Goal: Task Accomplishment & Management: Manage account settings

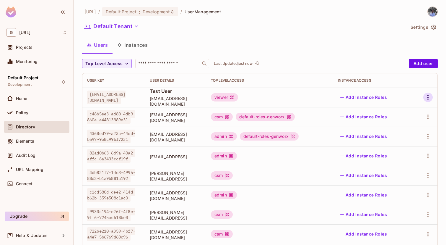
click at [432, 98] on button "button" at bounding box center [428, 97] width 9 height 9
click at [404, 135] on div "Delete User" at bounding box center [404, 137] width 23 height 6
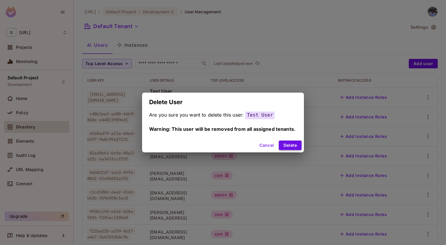
click at [295, 144] on button "Delete" at bounding box center [290, 144] width 23 height 9
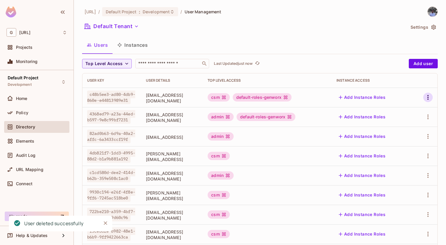
click at [431, 98] on icon "button" at bounding box center [428, 97] width 7 height 7
click at [398, 134] on div "Delete User" at bounding box center [404, 137] width 23 height 6
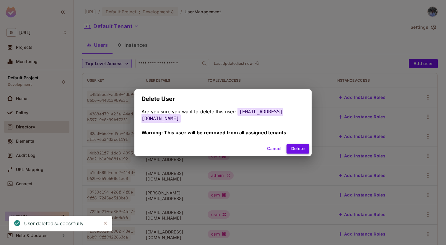
click at [287, 144] on button "Delete" at bounding box center [298, 148] width 23 height 9
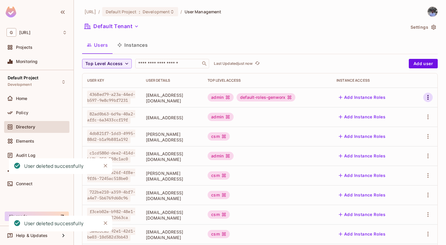
click at [432, 100] on icon "button" at bounding box center [428, 97] width 7 height 7
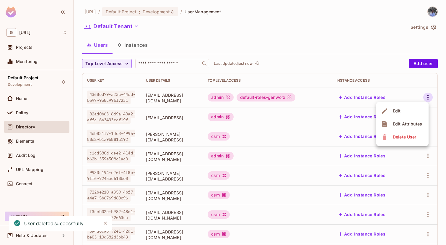
click at [398, 138] on div "Delete User" at bounding box center [404, 137] width 23 height 6
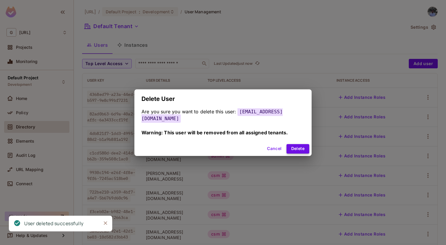
click at [290, 147] on button "Delete" at bounding box center [298, 148] width 23 height 9
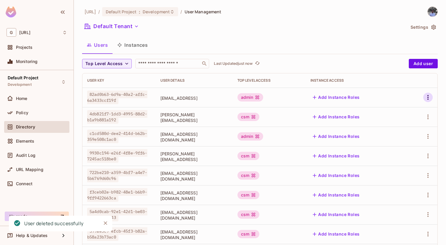
click at [427, 100] on icon "button" at bounding box center [428, 97] width 7 height 7
click at [387, 141] on div "Delete User" at bounding box center [399, 136] width 37 height 9
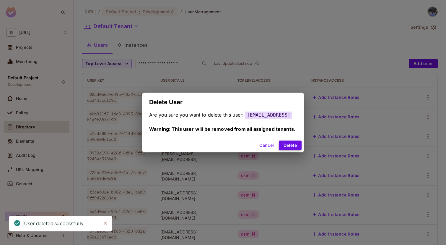
click at [298, 147] on button "Delete" at bounding box center [290, 144] width 23 height 9
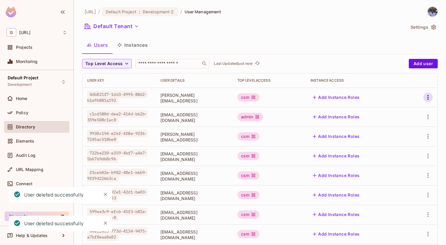
click at [429, 94] on icon "button" at bounding box center [428, 97] width 7 height 7
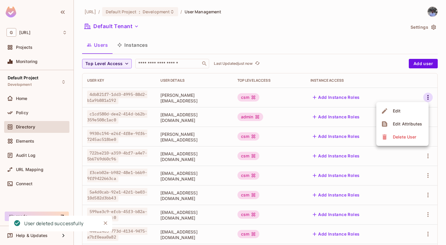
click at [383, 136] on icon at bounding box center [385, 136] width 4 height 5
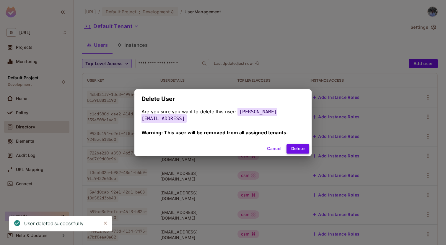
click at [296, 145] on button "Delete" at bounding box center [298, 148] width 23 height 9
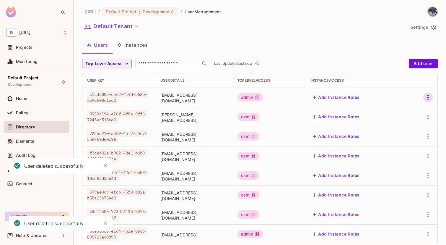
click at [429, 96] on icon "button" at bounding box center [428, 97] width 7 height 7
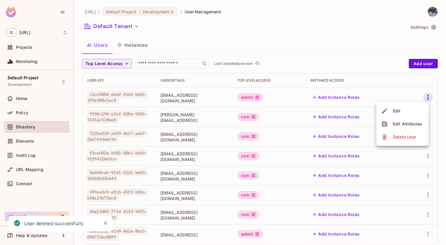
click at [401, 137] on div "Delete User" at bounding box center [404, 137] width 23 height 6
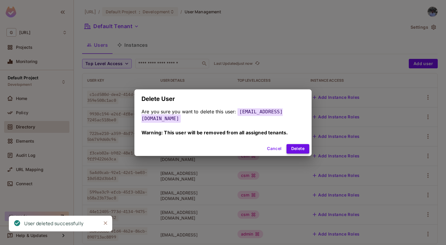
click at [296, 149] on button "Delete" at bounding box center [298, 148] width 23 height 9
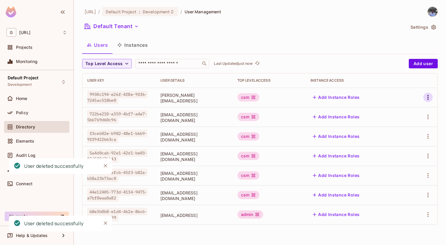
click at [427, 98] on icon "button" at bounding box center [428, 97] width 7 height 7
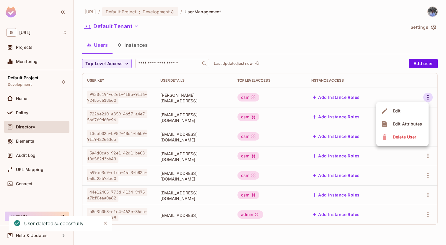
click at [408, 136] on div "Delete User" at bounding box center [404, 137] width 23 height 6
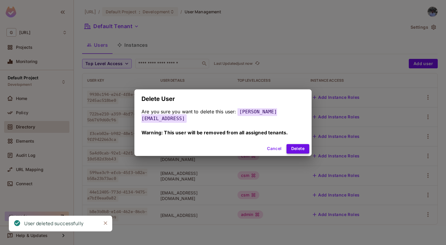
click at [292, 145] on button "Delete" at bounding box center [298, 148] width 23 height 9
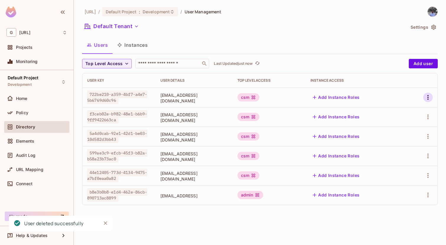
click at [425, 100] on icon "button" at bounding box center [428, 97] width 7 height 7
click at [409, 136] on div "Delete User" at bounding box center [404, 137] width 23 height 6
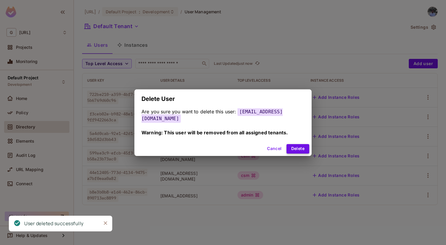
click at [298, 144] on button "Delete" at bounding box center [298, 148] width 23 height 9
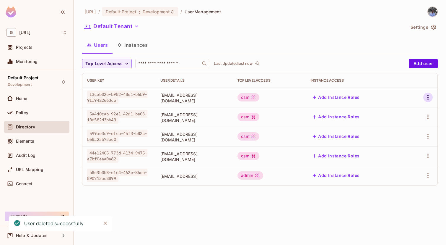
click at [431, 98] on icon "button" at bounding box center [428, 97] width 7 height 7
click at [384, 136] on icon at bounding box center [385, 136] width 4 height 5
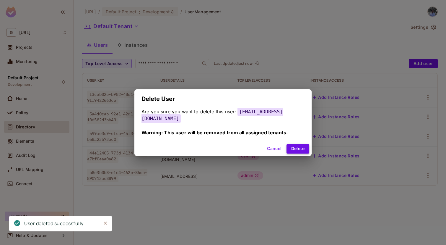
click at [299, 144] on button "Delete" at bounding box center [298, 148] width 23 height 9
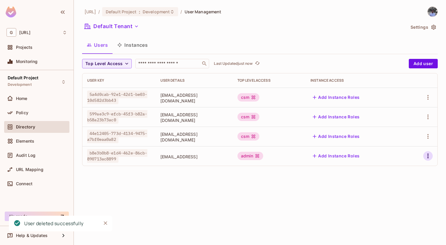
click at [429, 155] on icon "button" at bounding box center [428, 155] width 7 height 7
click at [404, 198] on div "Delete User" at bounding box center [404, 195] width 23 height 6
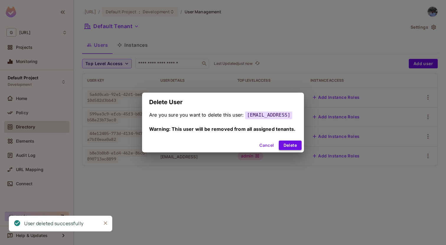
click at [294, 144] on button "Delete" at bounding box center [290, 144] width 23 height 9
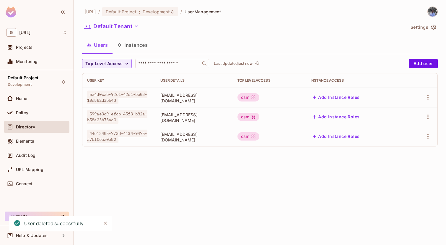
click at [429, 154] on div "genworx.ai / Default Project : Development / User Management Default Tenant Set…" at bounding box center [260, 122] width 372 height 245
click at [428, 138] on icon "button" at bounding box center [428, 136] width 1 height 5
click at [400, 178] on div "Delete User" at bounding box center [404, 176] width 23 height 6
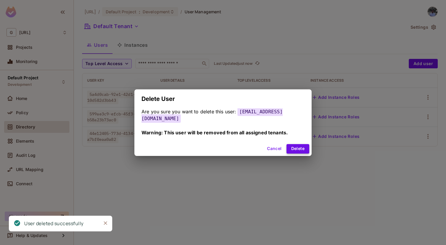
click at [295, 145] on button "Delete" at bounding box center [298, 148] width 23 height 9
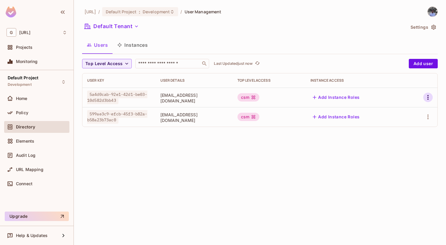
click at [431, 99] on icon "button" at bounding box center [428, 97] width 7 height 7
click at [400, 135] on div "Delete User" at bounding box center [404, 137] width 23 height 6
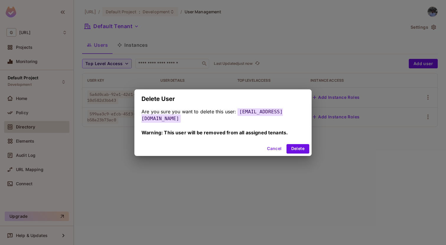
click at [292, 150] on div "Cancel Delete" at bounding box center [222, 149] width 177 height 14
click at [294, 148] on button "Delete" at bounding box center [298, 148] width 23 height 9
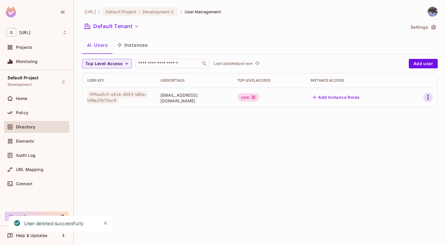
click at [430, 95] on icon "button" at bounding box center [428, 97] width 7 height 7
click at [397, 139] on div "Delete User" at bounding box center [404, 137] width 23 height 6
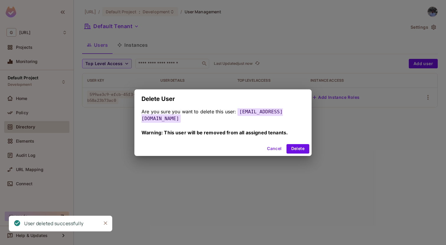
click at [293, 150] on div "Cancel Delete" at bounding box center [222, 149] width 177 height 14
click at [296, 146] on button "Delete" at bounding box center [298, 148] width 23 height 9
